Goal: Communication & Community: Answer question/provide support

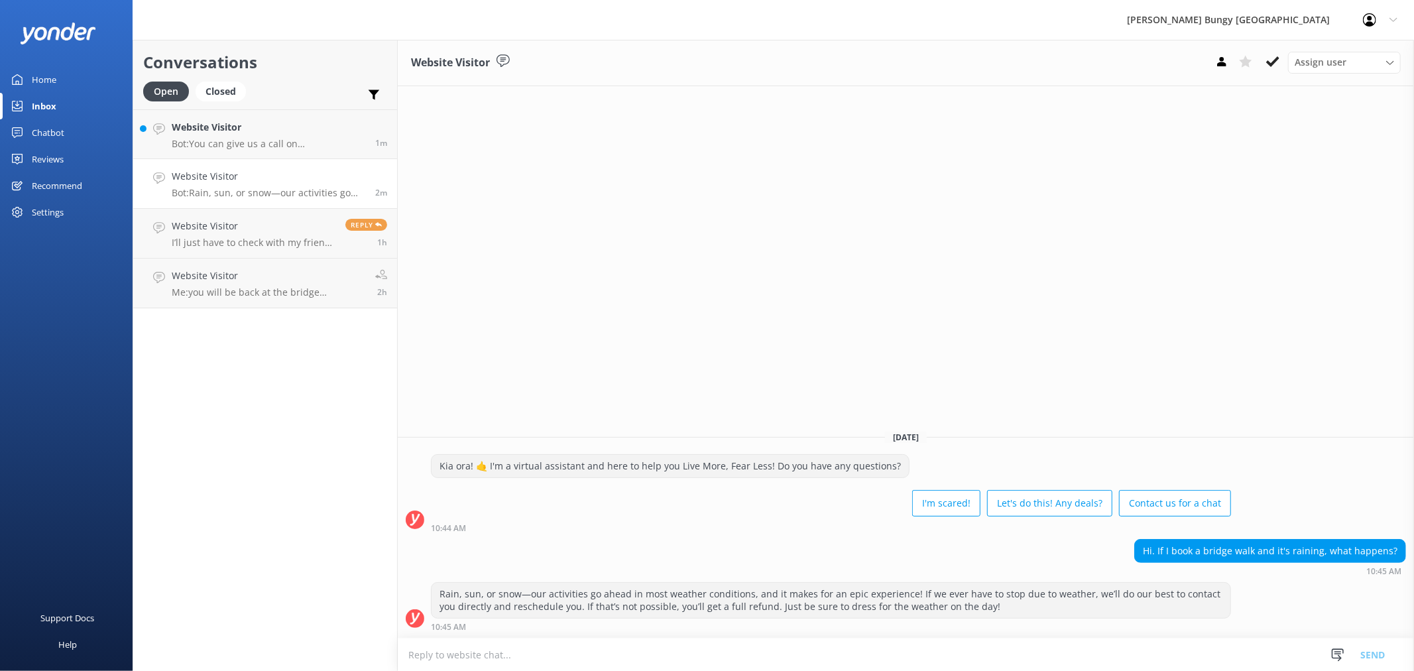
click at [1125, 651] on textarea at bounding box center [906, 654] width 1016 height 32
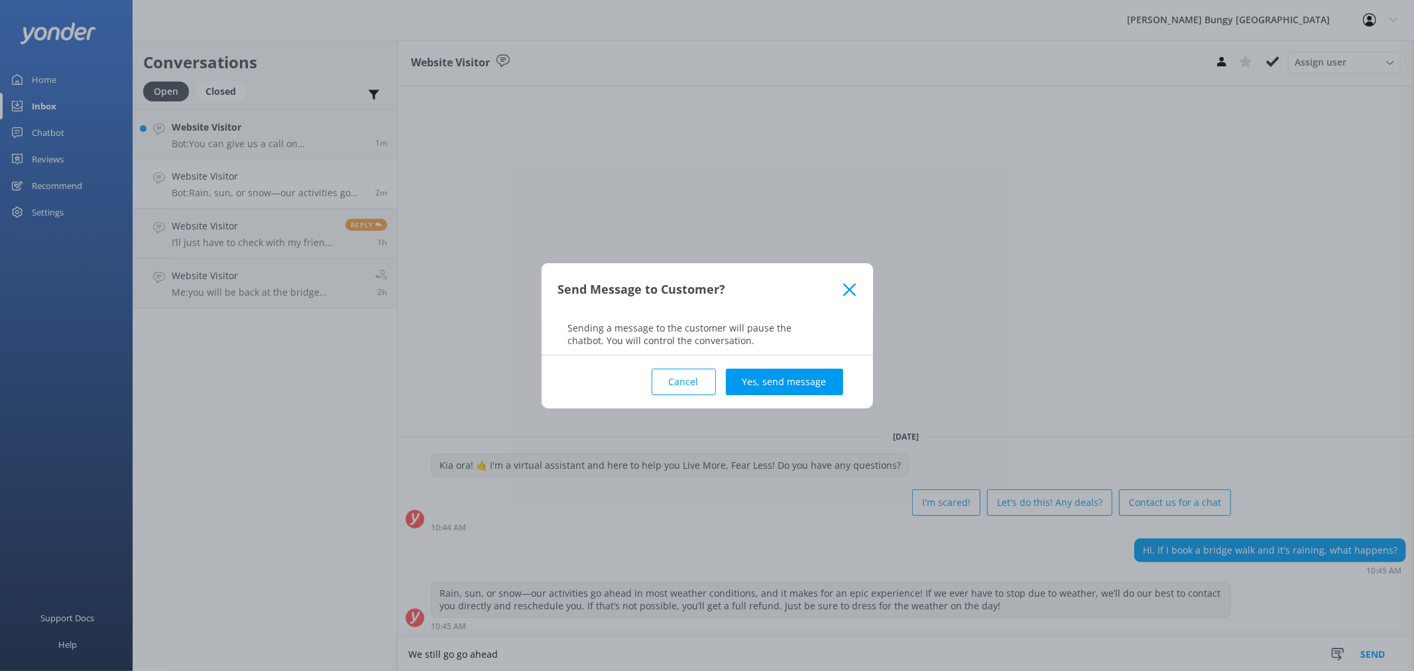
click at [856, 288] on icon at bounding box center [849, 289] width 13 height 13
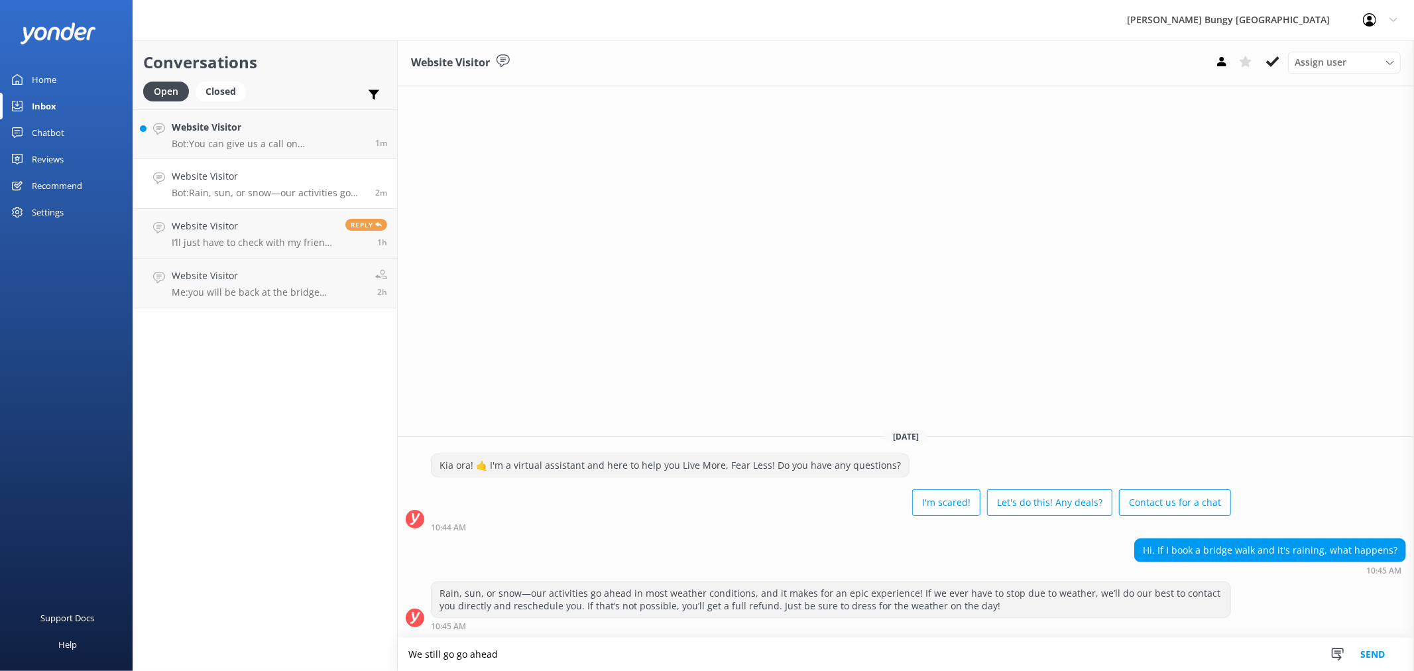
click at [465, 654] on textarea "We still go go ahead" at bounding box center [906, 654] width 1016 height 33
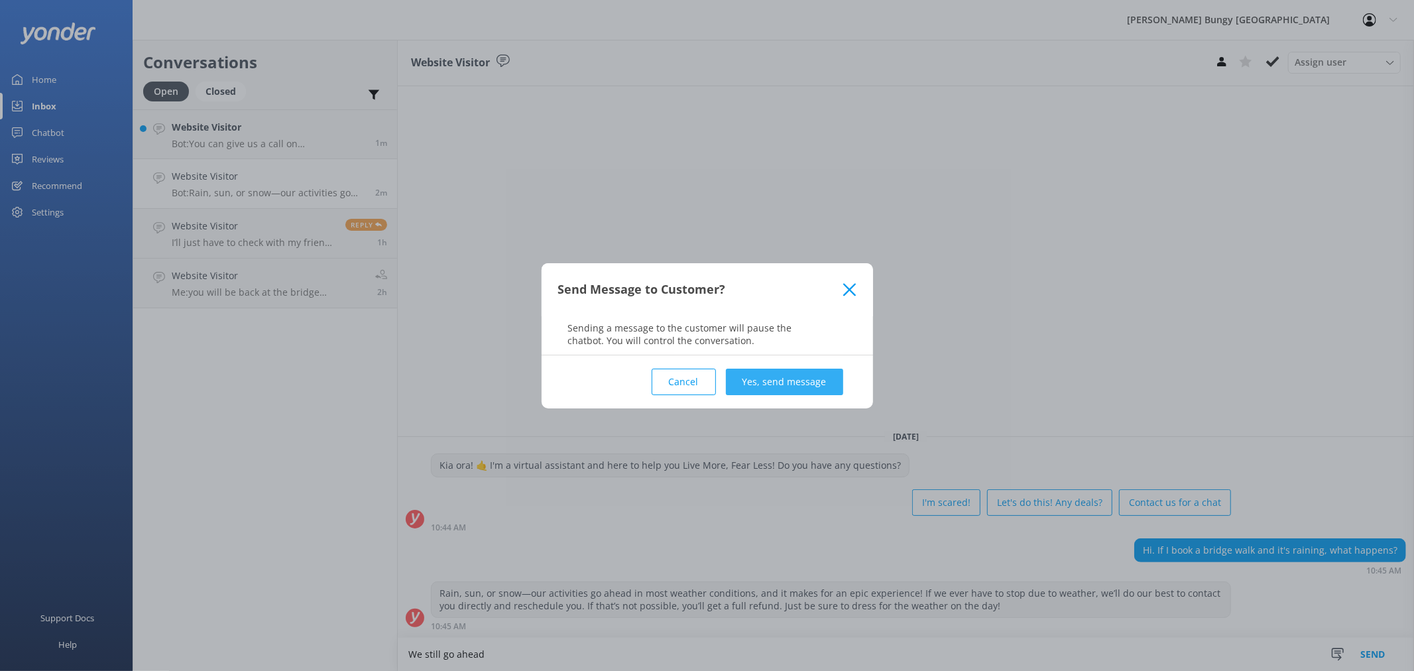
type textarea "We still go ahead"
click at [797, 370] on button "Yes, send message" at bounding box center [784, 382] width 117 height 27
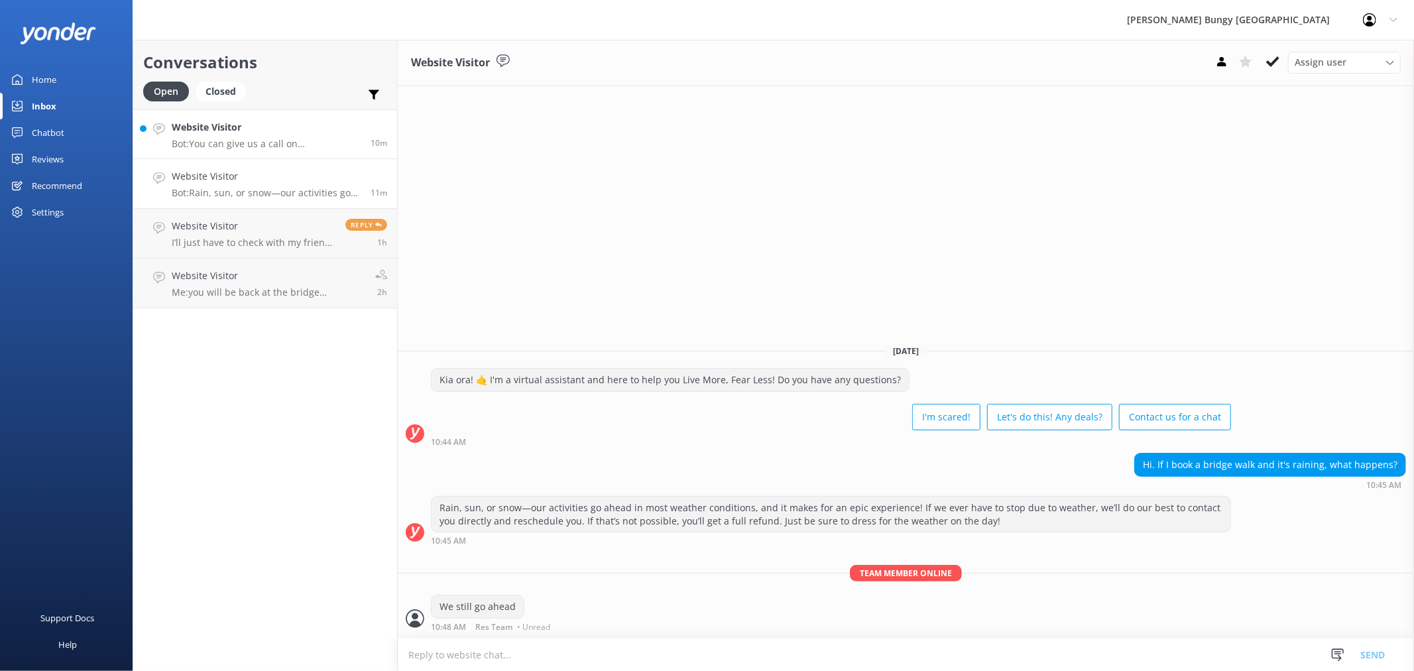
click at [237, 133] on h4 "Website Visitor" at bounding box center [266, 127] width 189 height 15
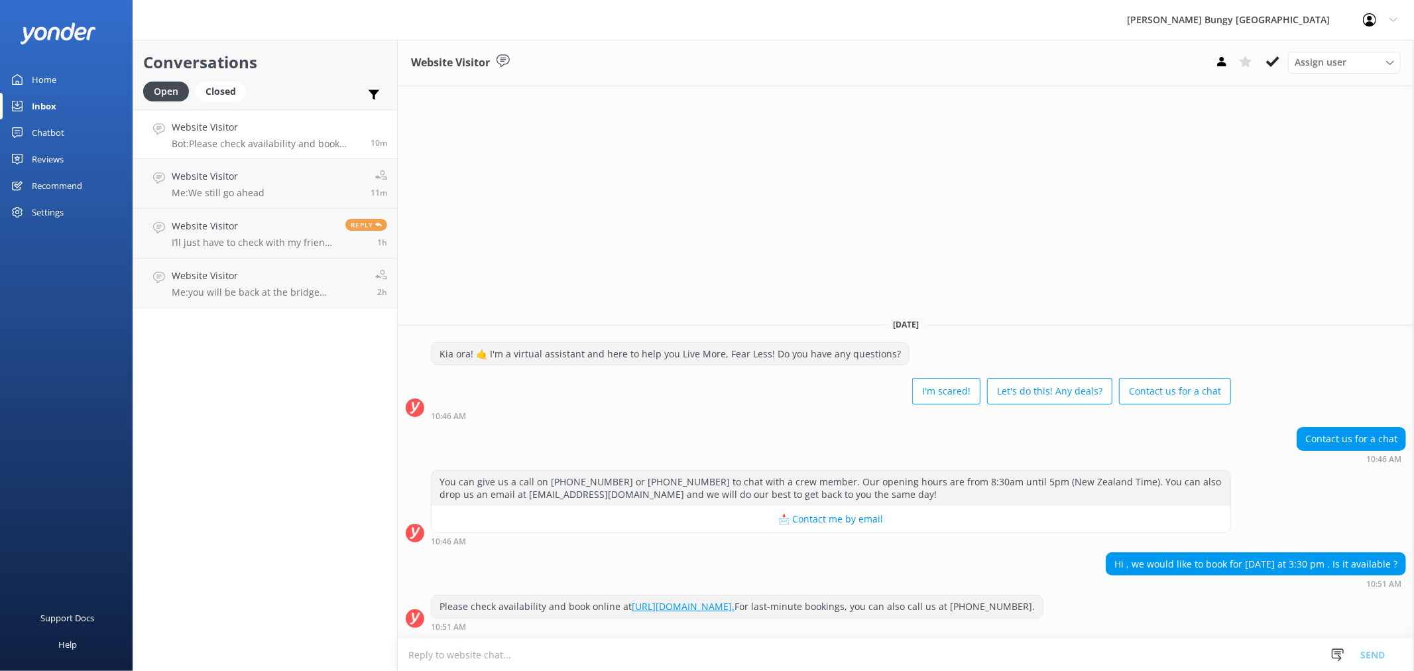
click at [1017, 651] on textarea at bounding box center [906, 654] width 1016 height 32
click at [1012, 652] on textarea "what of" at bounding box center [906, 654] width 1016 height 33
click at [811, 663] on textarea "which" at bounding box center [906, 654] width 1016 height 33
click at [673, 644] on textarea "which of our experiences were you" at bounding box center [906, 654] width 1016 height 33
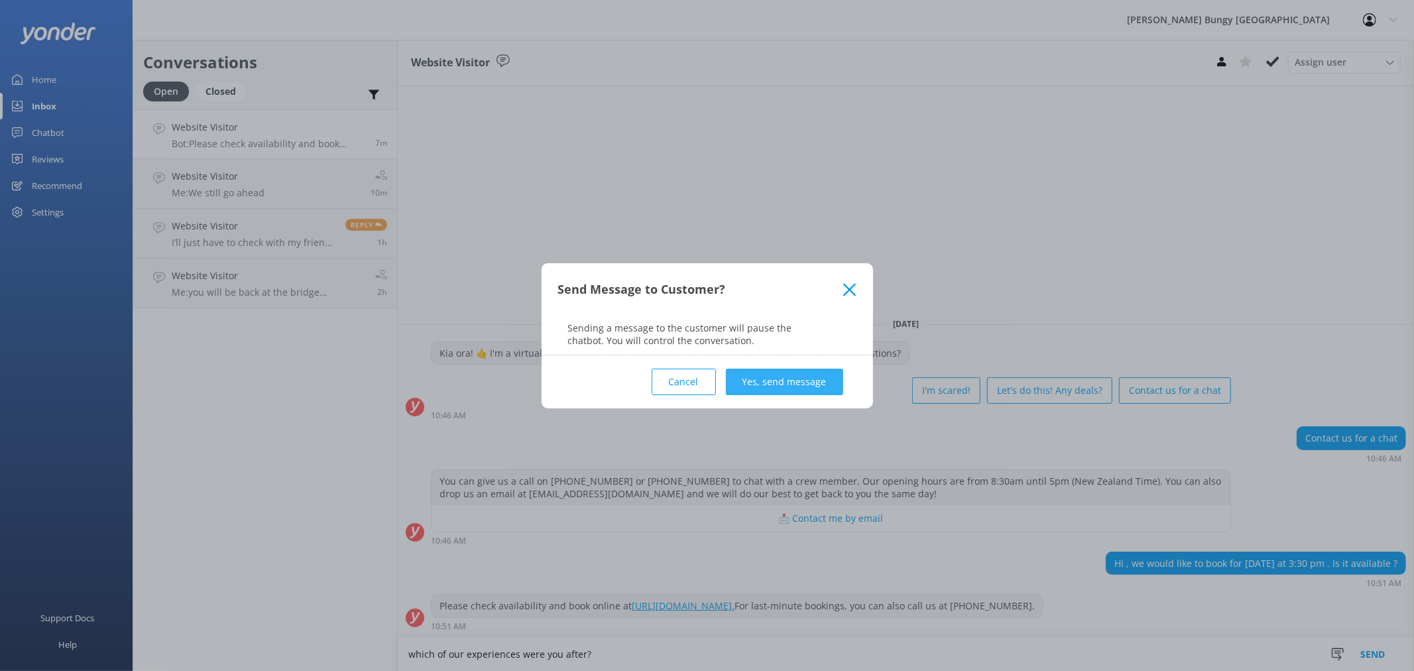
type textarea "which of our experiences were you after?"
click at [766, 376] on button "Yes, send message" at bounding box center [784, 382] width 117 height 27
